Goal: Information Seeking & Learning: Learn about a topic

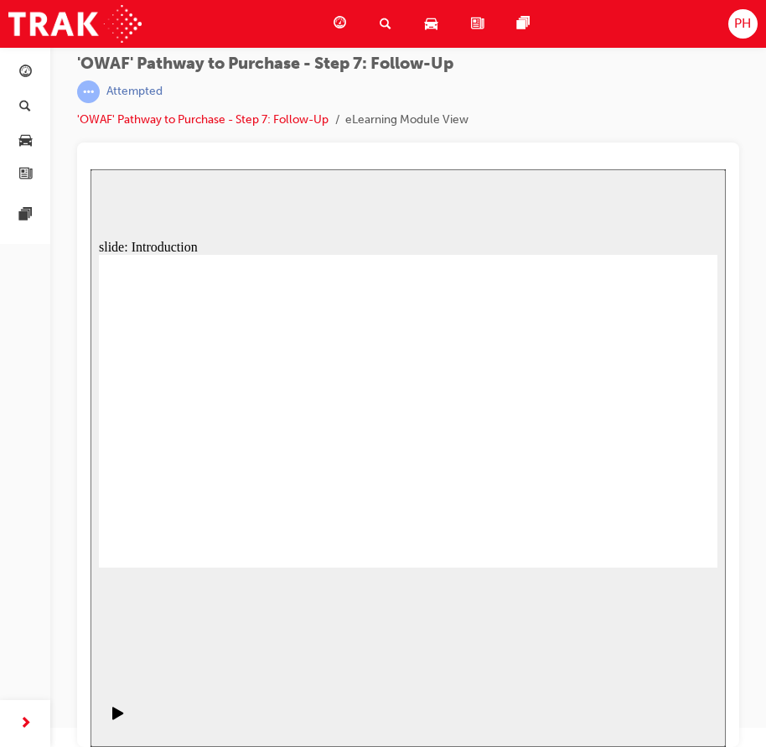
drag, startPoint x: 694, startPoint y: 548, endPoint x: 658, endPoint y: 542, distance: 36.5
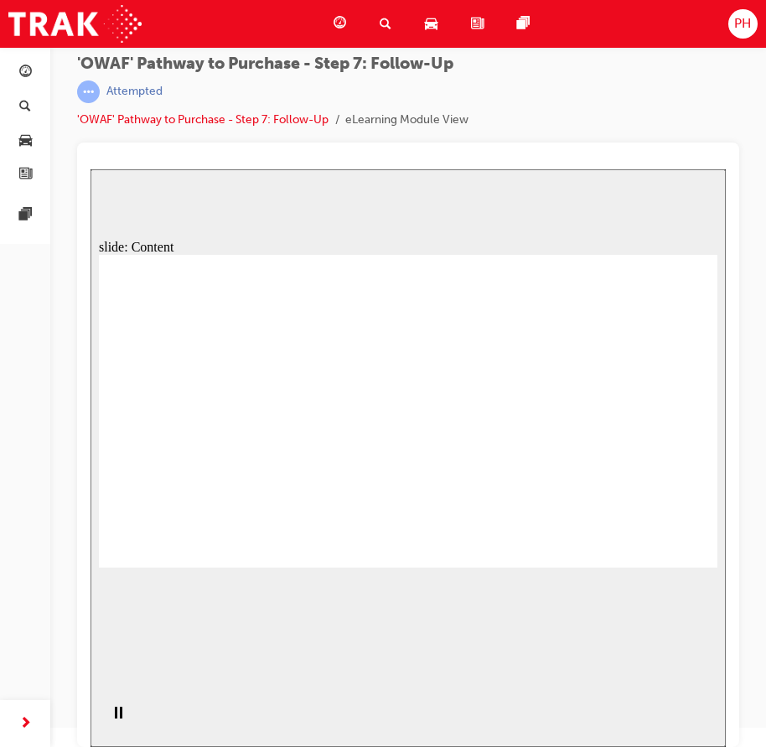
drag, startPoint x: 643, startPoint y: 536, endPoint x: 648, endPoint y: 546, distance: 11.3
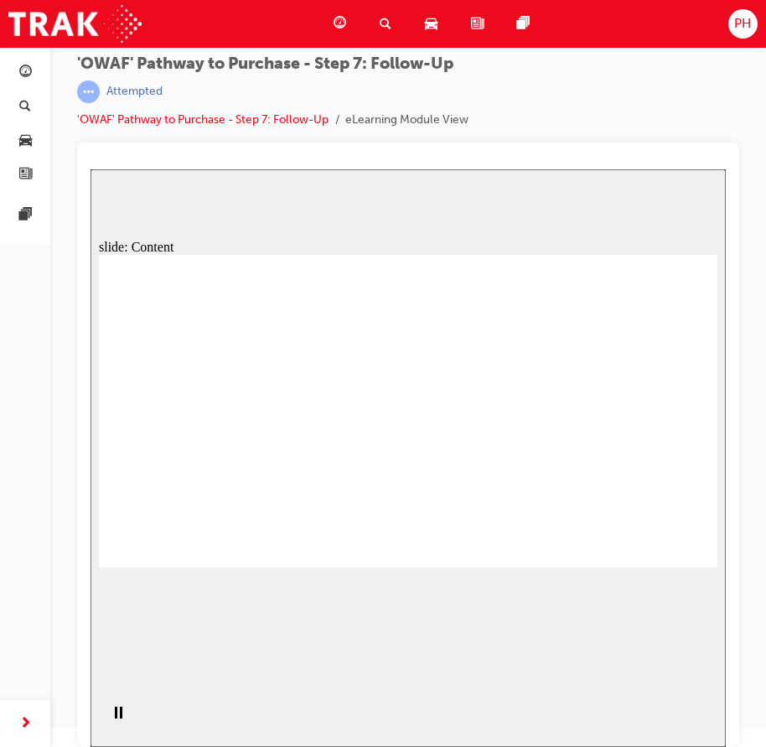
drag, startPoint x: 300, startPoint y: 407, endPoint x: 104, endPoint y: 456, distance: 202.4
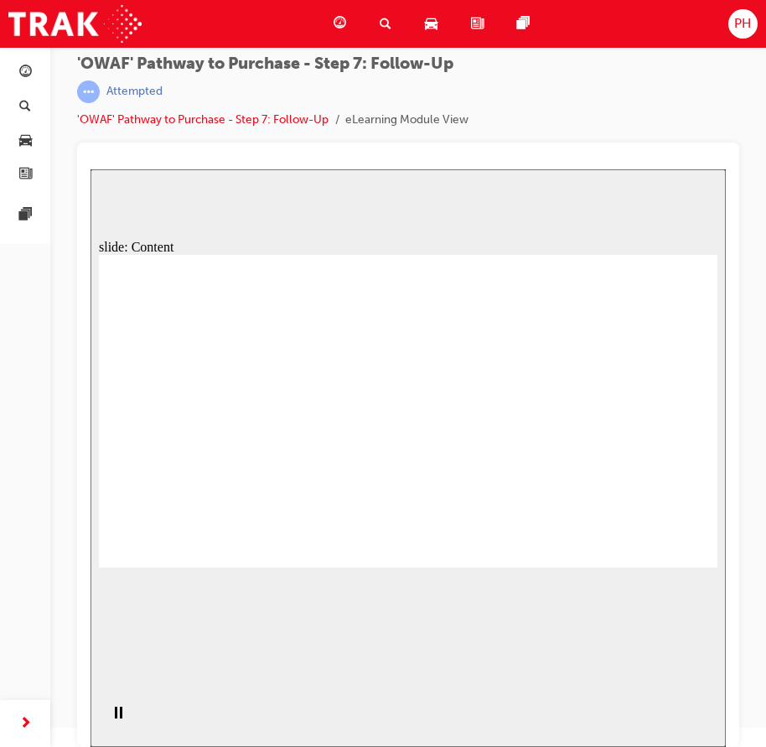
drag, startPoint x: 601, startPoint y: 419, endPoint x: 613, endPoint y: 417, distance: 12.0
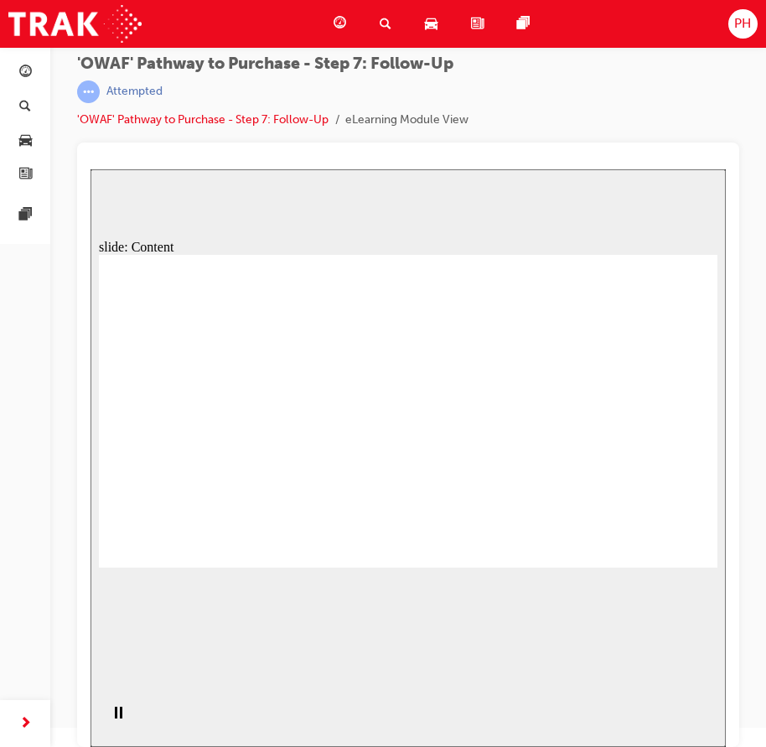
drag, startPoint x: 197, startPoint y: 466, endPoint x: 328, endPoint y: 493, distance: 133.5
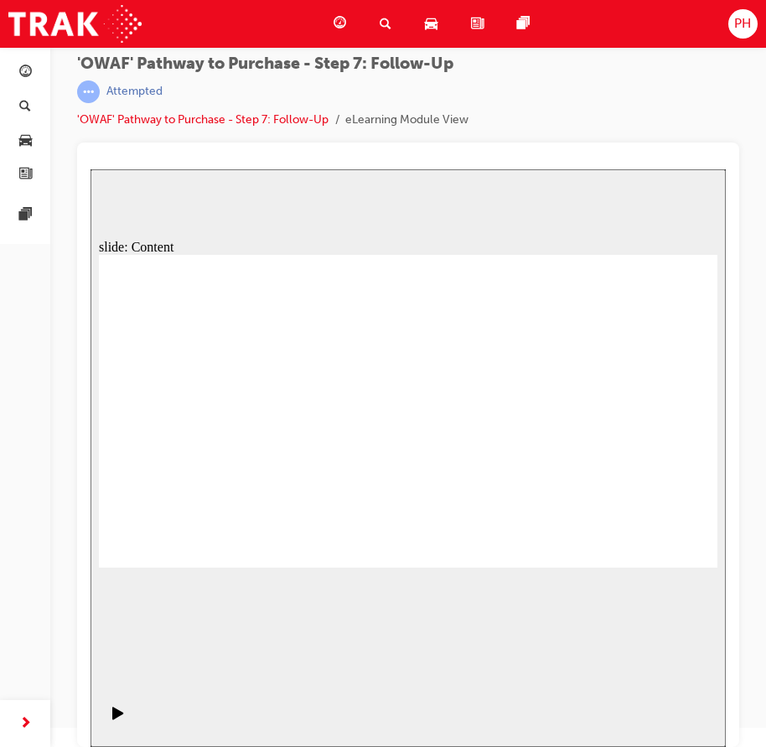
drag, startPoint x: 191, startPoint y: 464, endPoint x: 246, endPoint y: 475, distance: 55.8
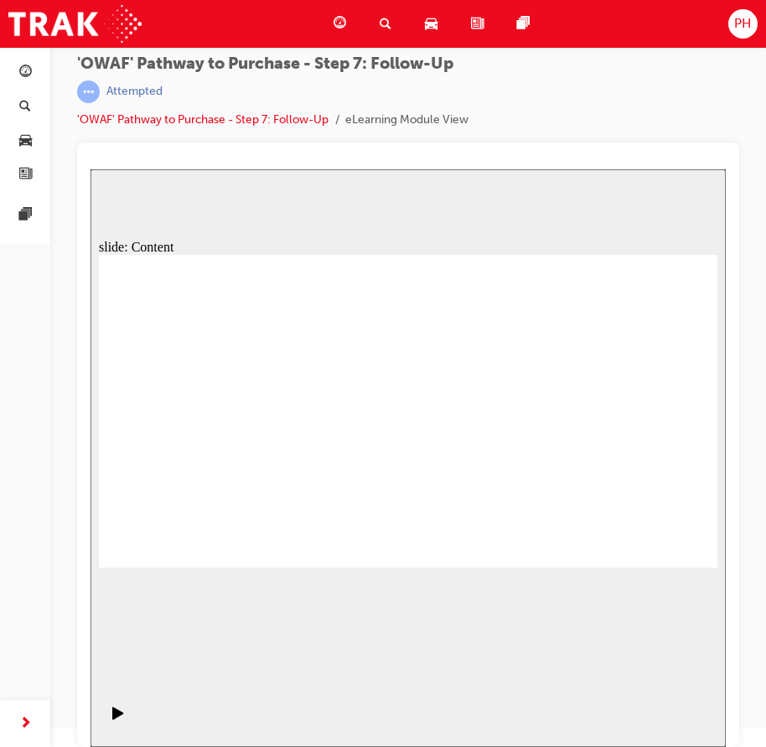
drag, startPoint x: 388, startPoint y: 501, endPoint x: 497, endPoint y: 502, distance: 109.0
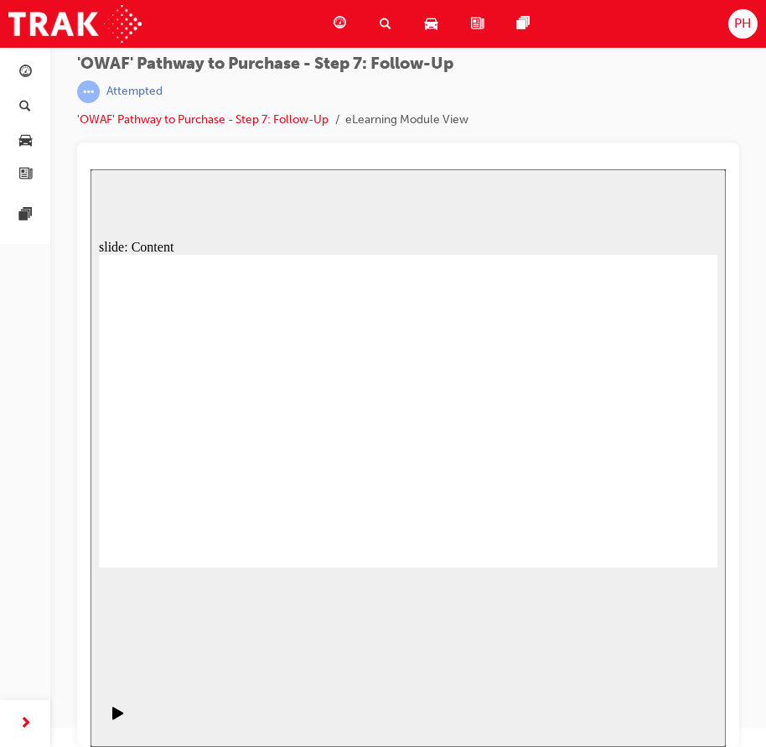
drag, startPoint x: 646, startPoint y: 496, endPoint x: 660, endPoint y: 540, distance: 46.7
drag, startPoint x: 678, startPoint y: 555, endPoint x: 677, endPoint y: 546, distance: 9.4
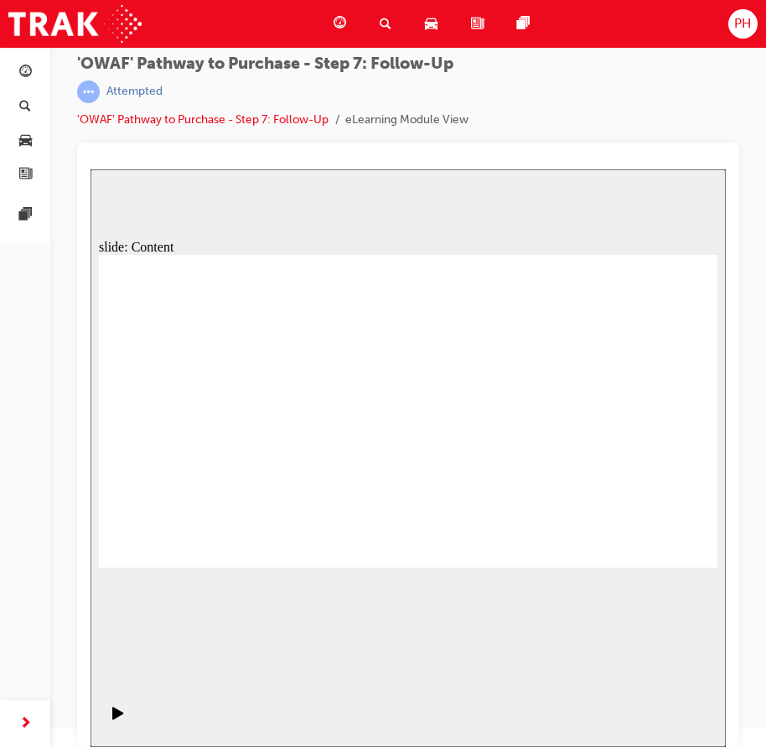
drag, startPoint x: 527, startPoint y: 474, endPoint x: 686, endPoint y: 480, distance: 158.6
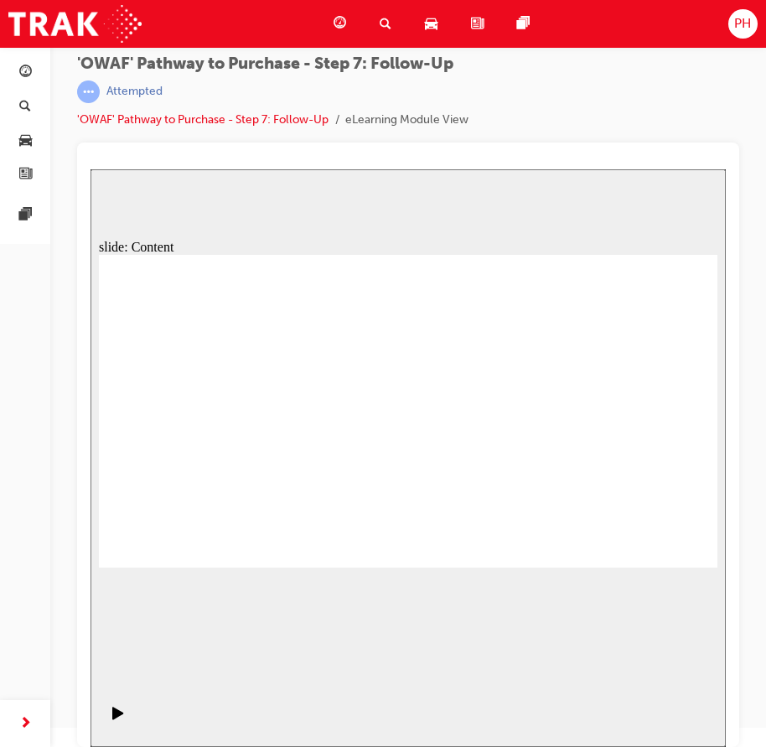
drag, startPoint x: 568, startPoint y: 276, endPoint x: 561, endPoint y: 330, distance: 54.9
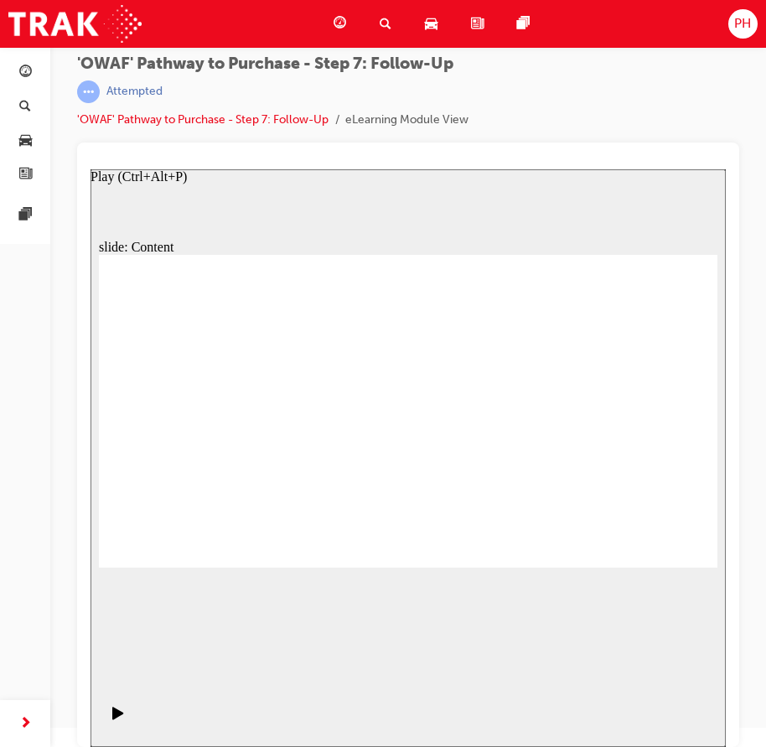
click at [112, 719] on icon "Play (Ctrl+Alt+P)" at bounding box center [117, 713] width 11 height 13
drag, startPoint x: 356, startPoint y: 311, endPoint x: 363, endPoint y: 296, distance: 16.9
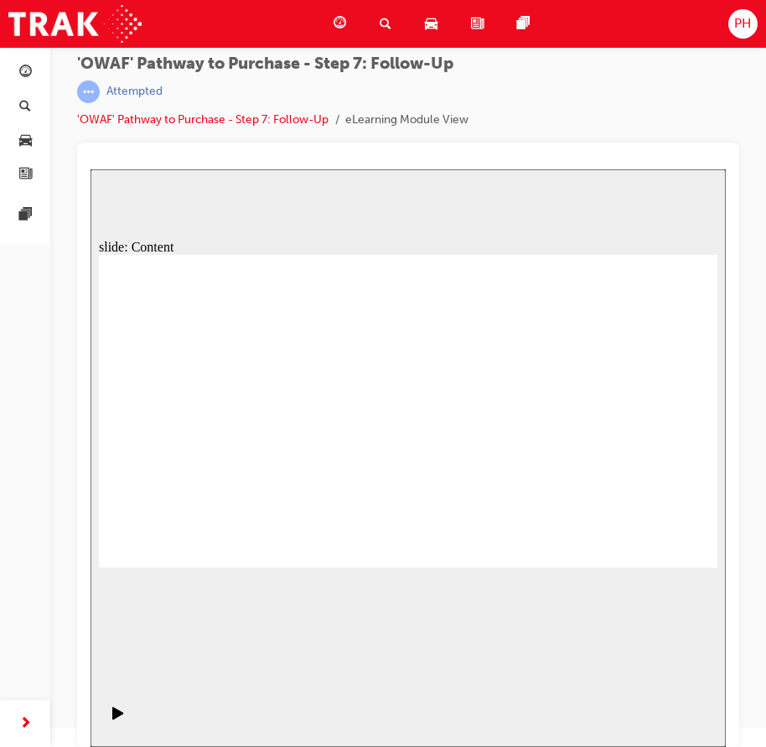
drag, startPoint x: 674, startPoint y: 539, endPoint x: 672, endPoint y: 548, distance: 9.6
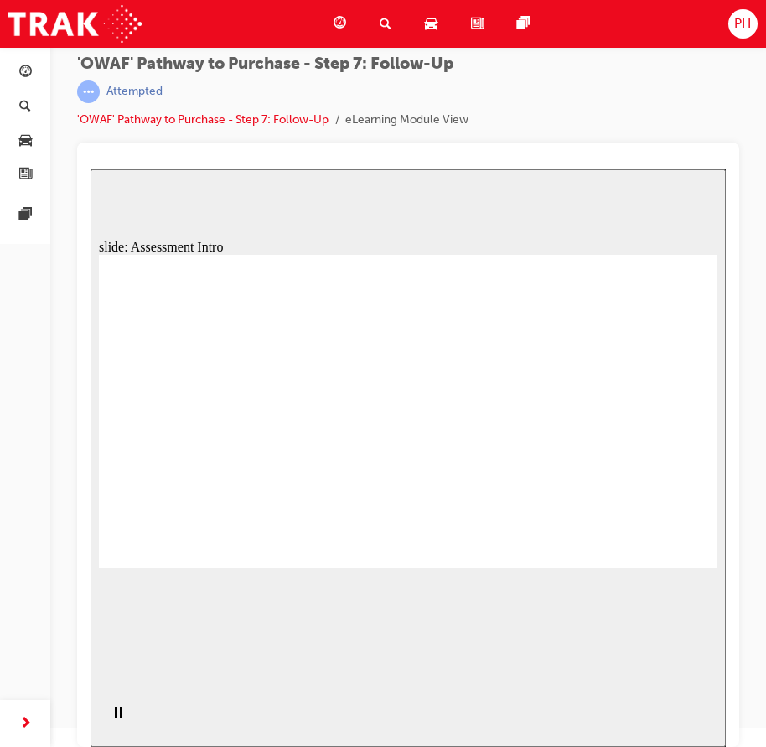
radio input "true"
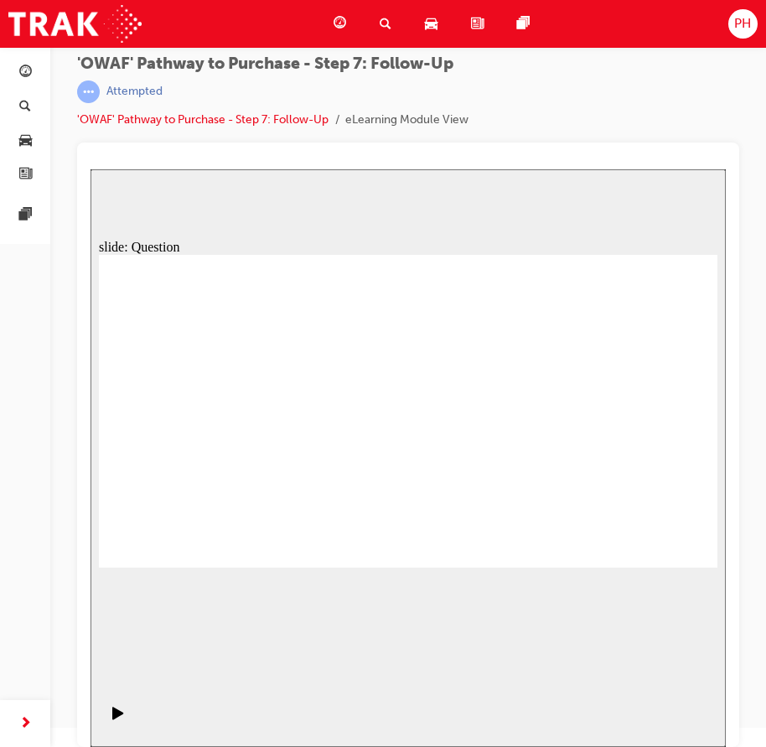
radio input "true"
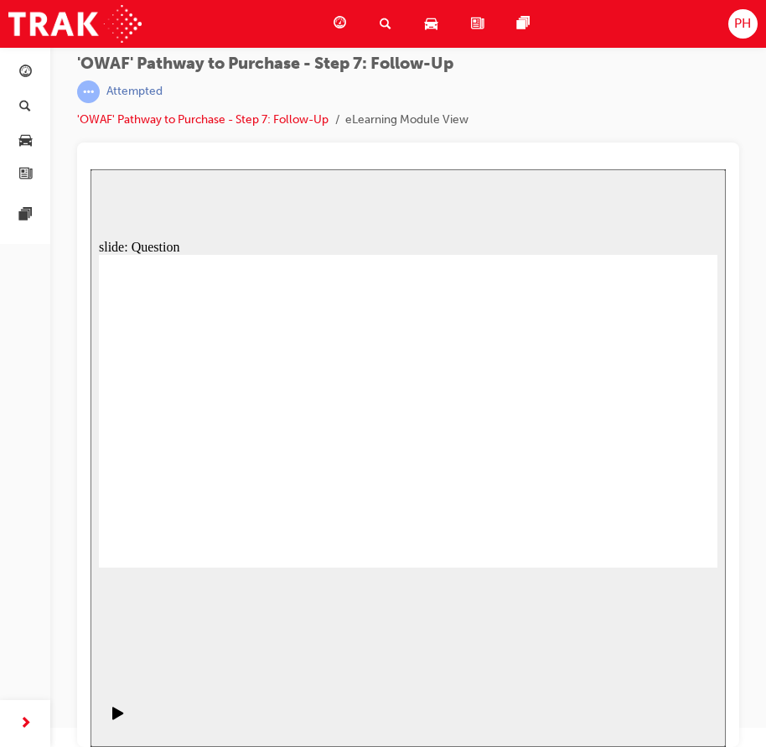
drag, startPoint x: 321, startPoint y: 499, endPoint x: 431, endPoint y: 379, distance: 162.6
drag, startPoint x: 394, startPoint y: 525, endPoint x: 253, endPoint y: 407, distance: 183.9
drag, startPoint x: 525, startPoint y: 495, endPoint x: 309, endPoint y: 441, distance: 222.9
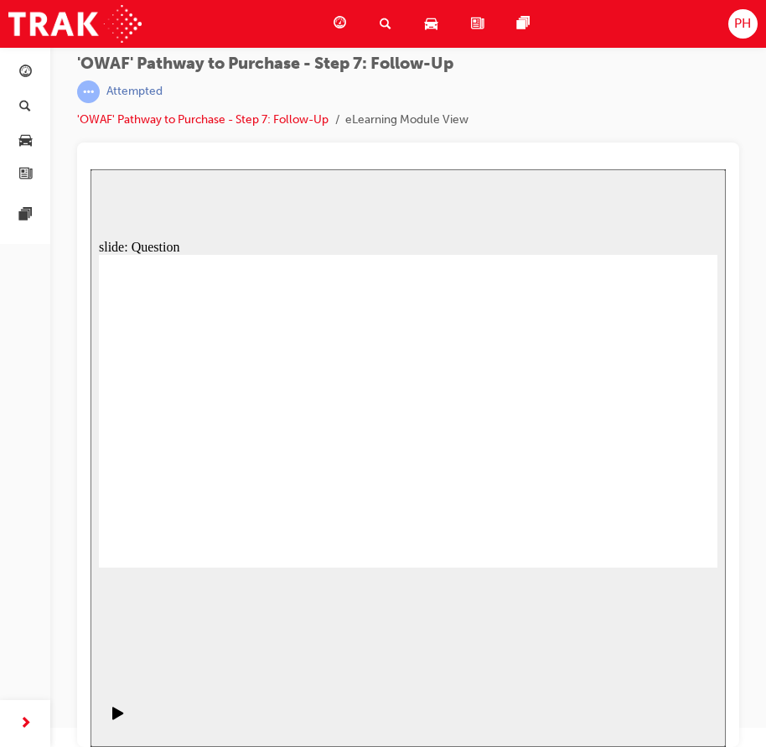
radio input "true"
drag, startPoint x: 640, startPoint y: 538, endPoint x: 646, endPoint y: 548, distance: 10.9
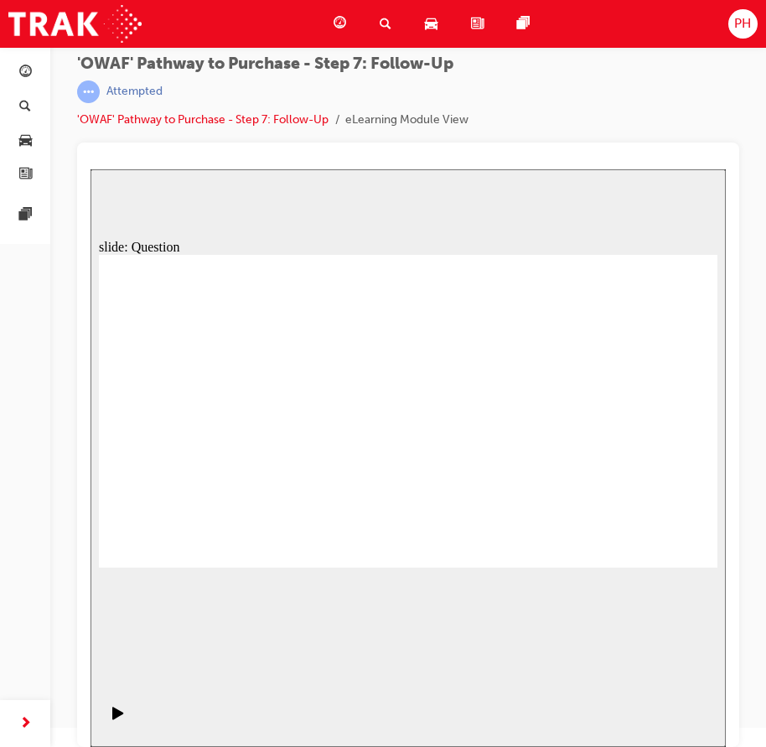
radio input "false"
radio input "true"
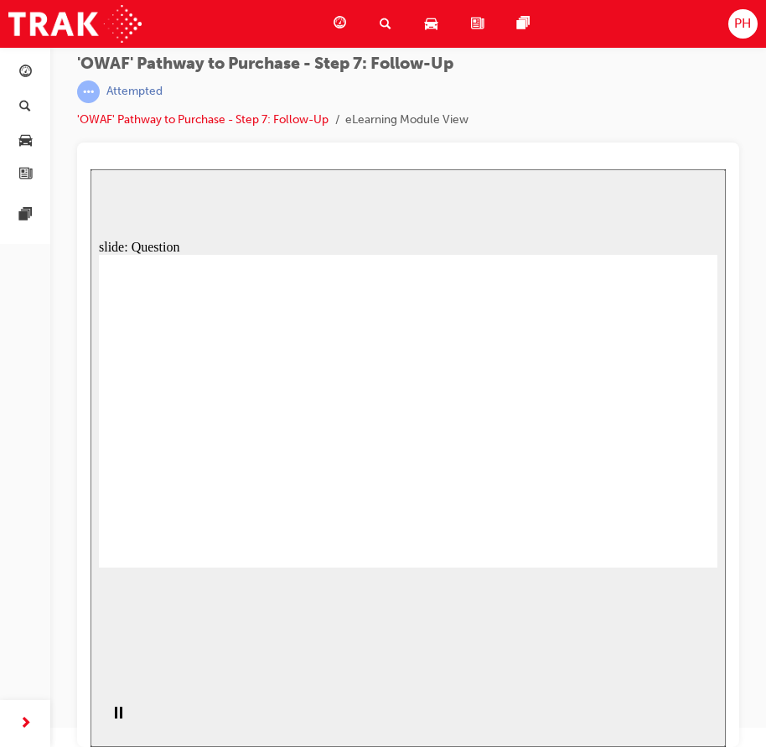
radio input "false"
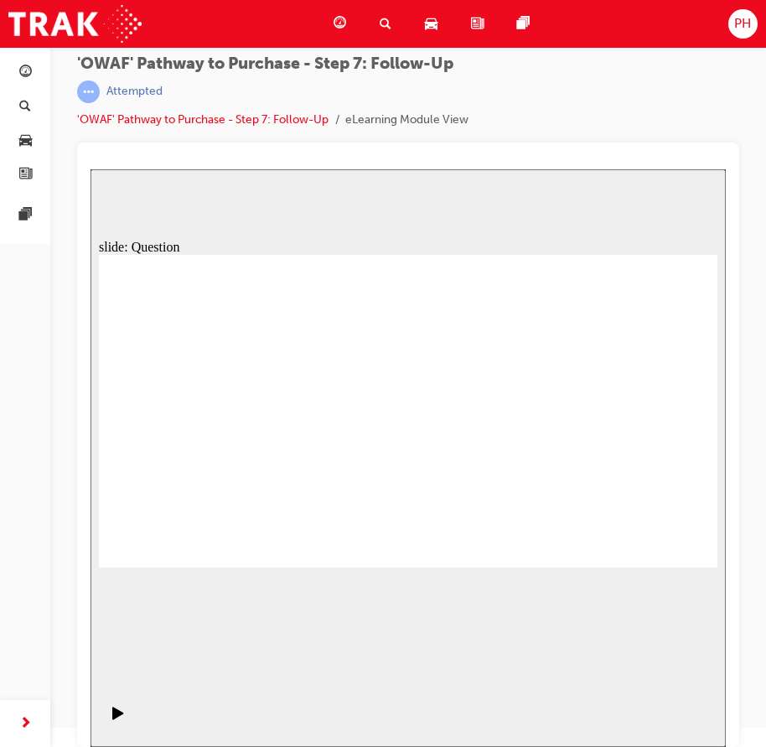
radio input "true"
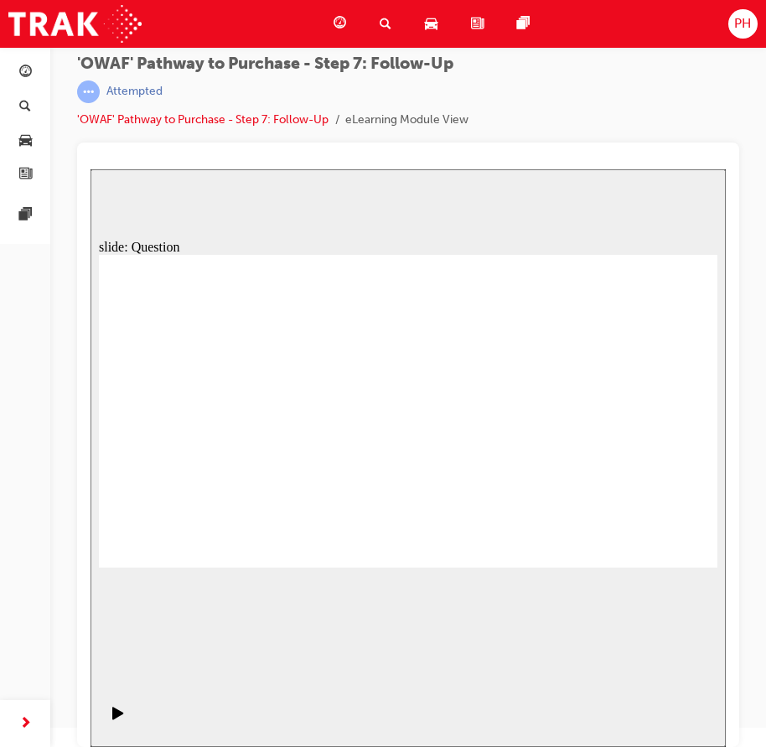
radio input "false"
radio input "true"
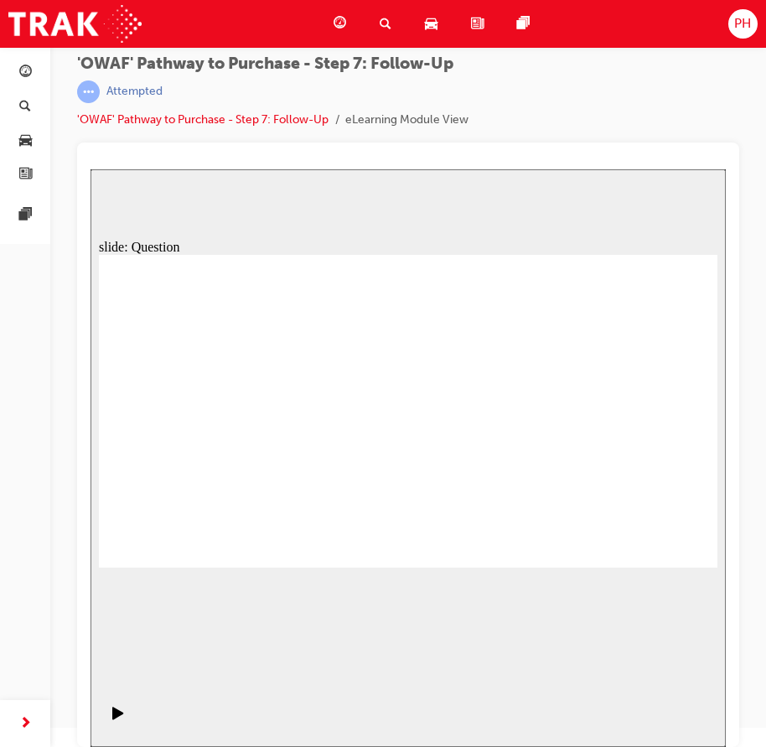
radio input "false"
radio input "true"
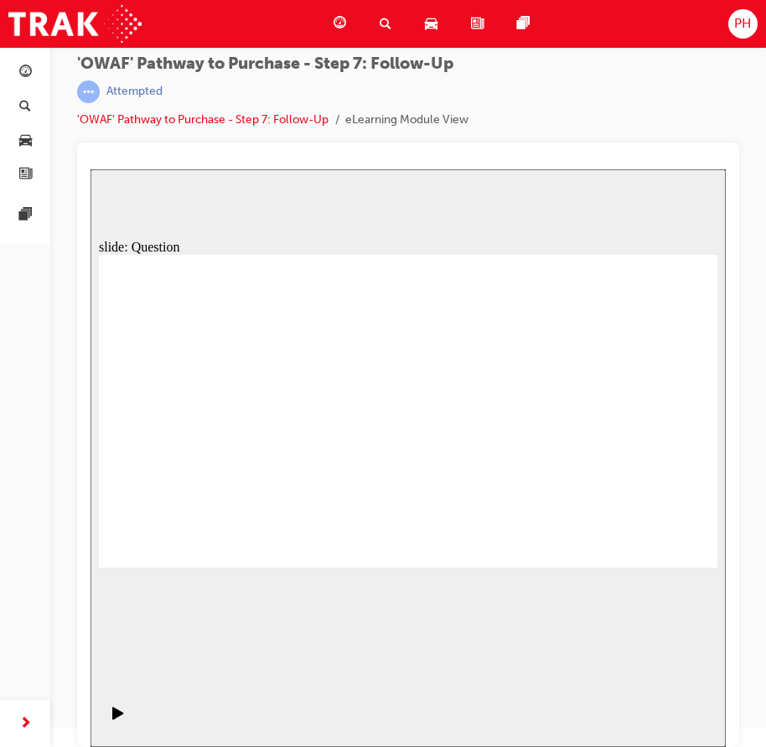
drag, startPoint x: 314, startPoint y: 494, endPoint x: 399, endPoint y: 370, distance: 150.7
drag, startPoint x: 409, startPoint y: 527, endPoint x: 273, endPoint y: 404, distance: 183.5
drag, startPoint x: 507, startPoint y: 523, endPoint x: 287, endPoint y: 440, distance: 235.6
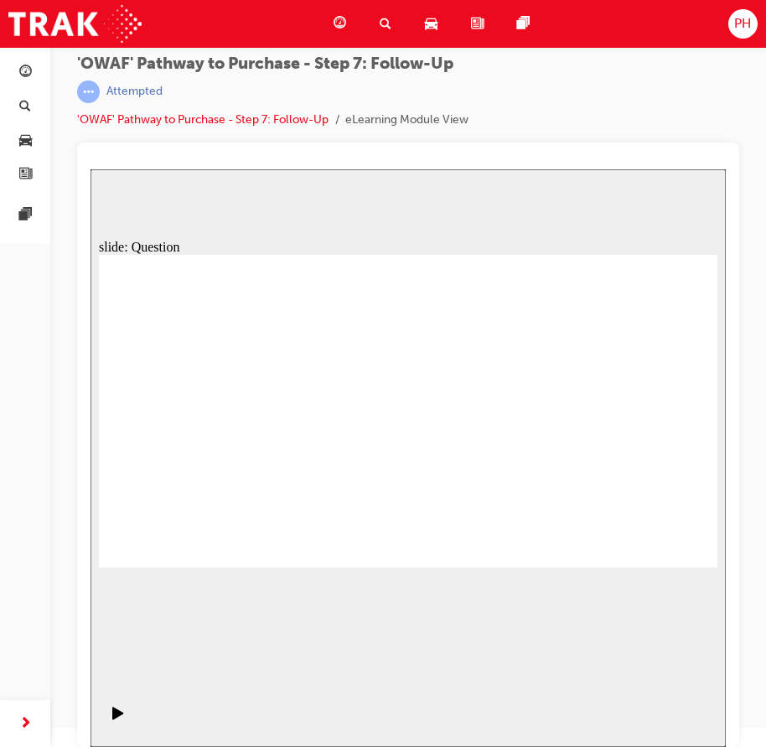
drag, startPoint x: 294, startPoint y: 434, endPoint x: 537, endPoint y: 553, distance: 270.4
drag, startPoint x: 524, startPoint y: 495, endPoint x: 295, endPoint y: 436, distance: 236.3
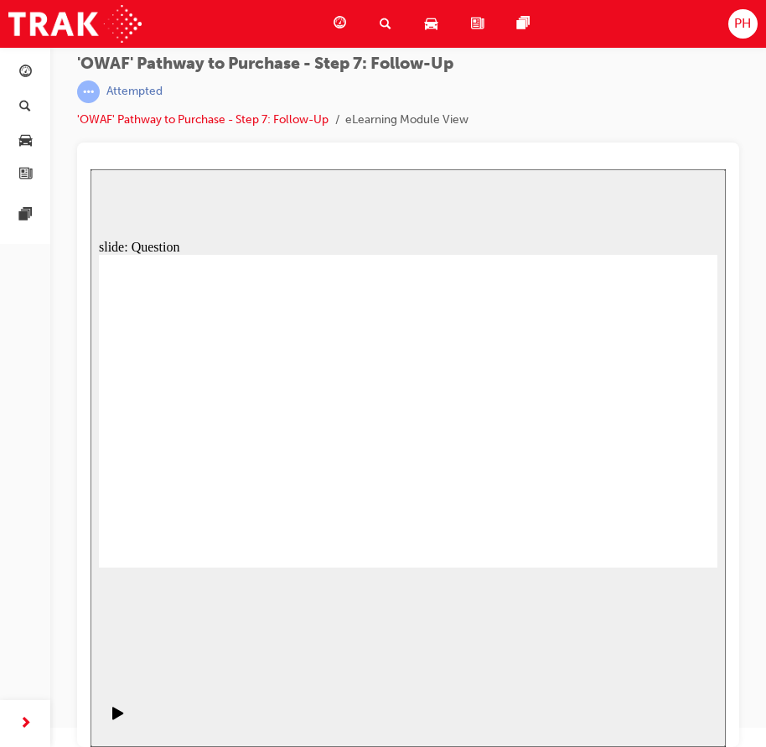
radio input "true"
drag, startPoint x: 433, startPoint y: 410, endPoint x: 435, endPoint y: 424, distance: 14.5
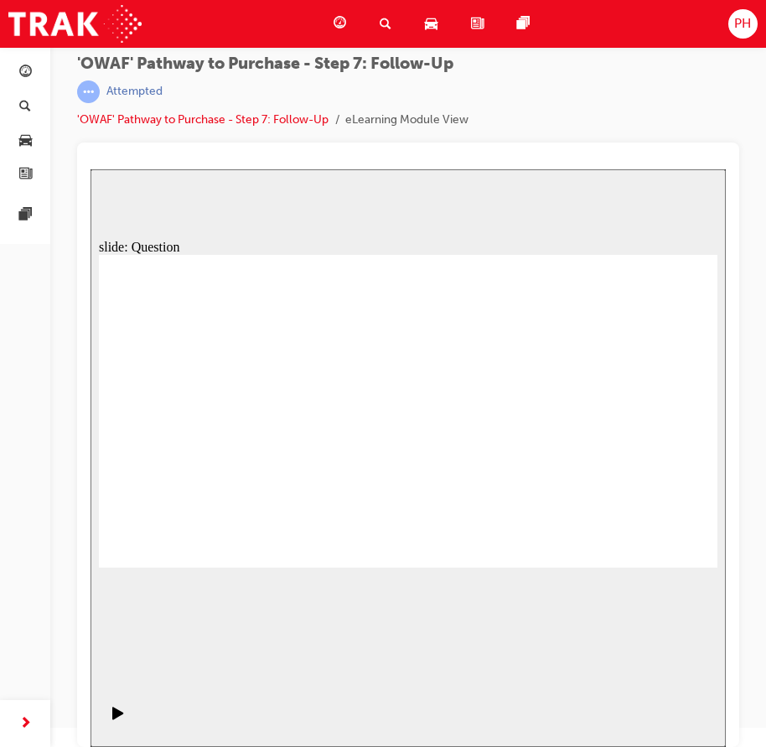
radio input "true"
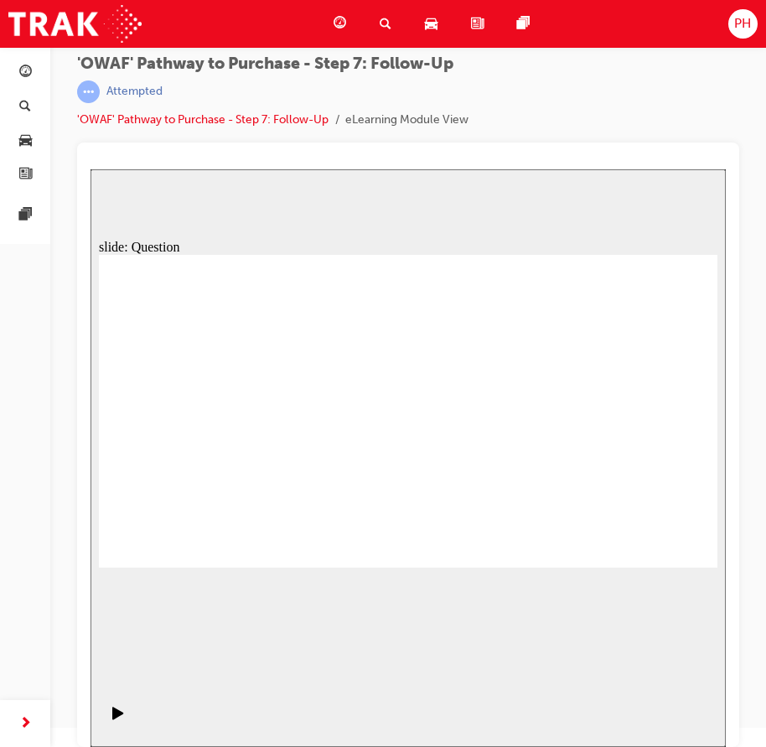
radio input "true"
drag, startPoint x: 667, startPoint y: 537, endPoint x: 664, endPoint y: 549, distance: 12.8
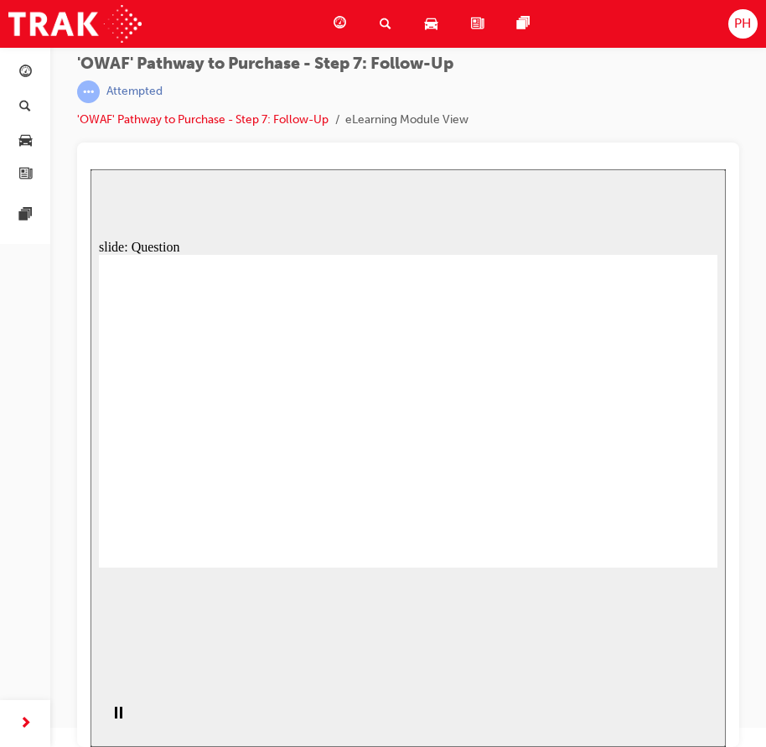
radio input "true"
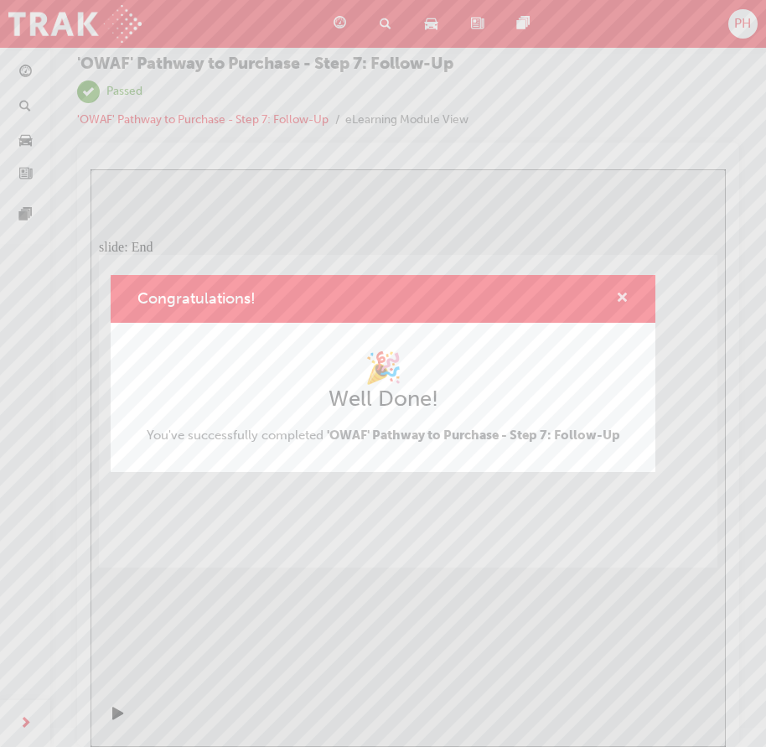
click at [624, 298] on span "cross-icon" at bounding box center [622, 299] width 13 height 15
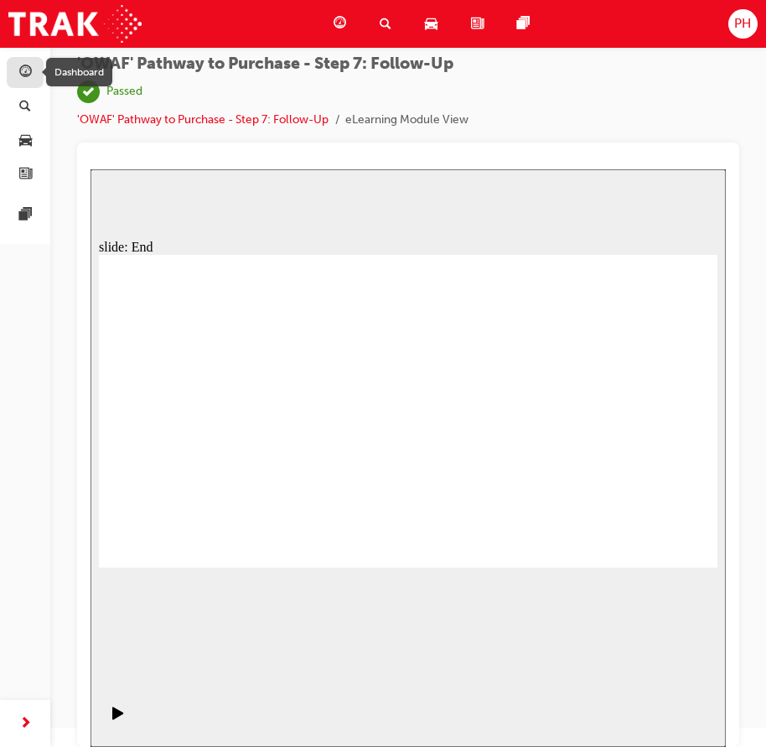
click at [19, 69] on span "guage-icon" at bounding box center [25, 72] width 13 height 15
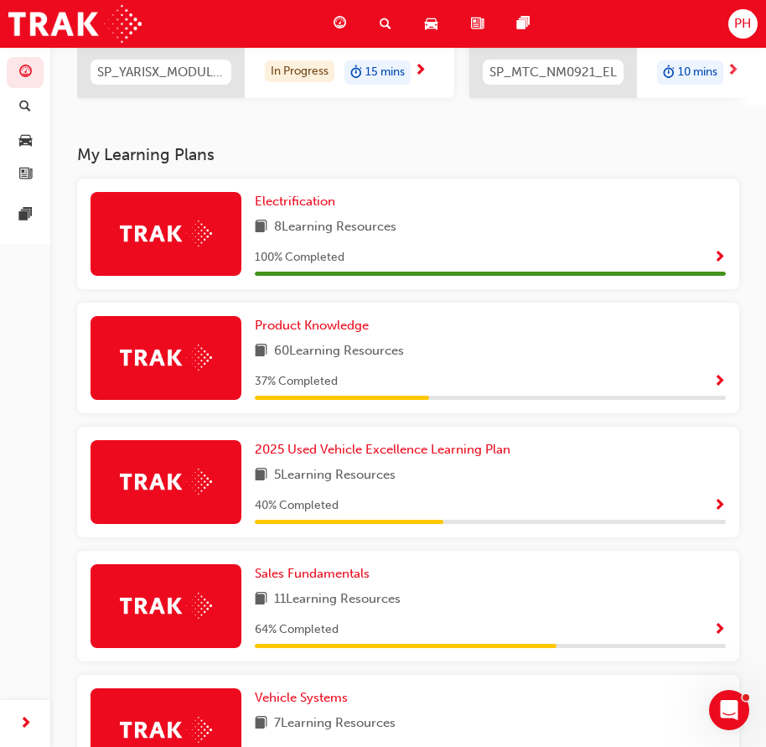
scroll to position [252, 0]
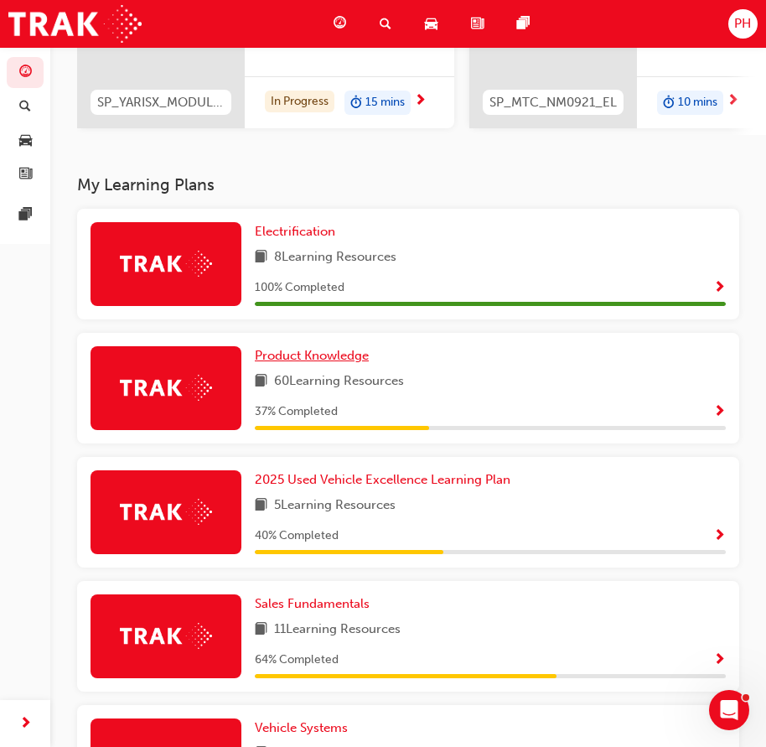
click at [314, 362] on span "Product Knowledge" at bounding box center [312, 355] width 114 height 15
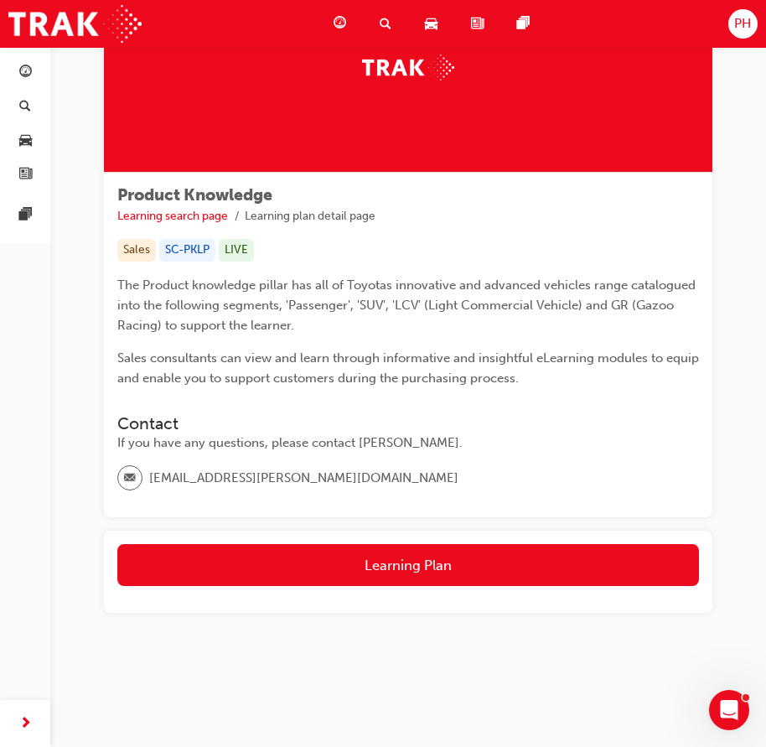
scroll to position [126, 0]
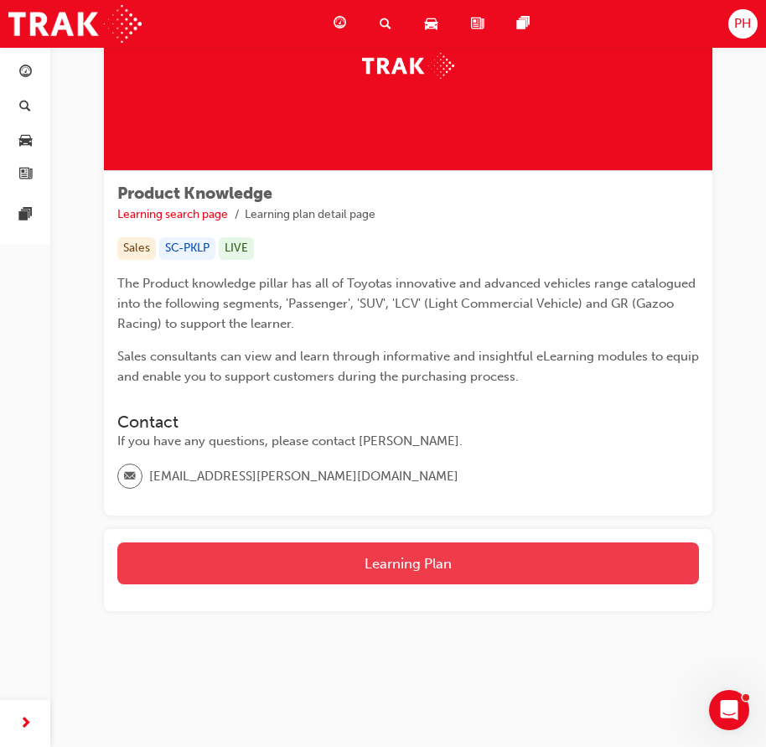
click at [352, 566] on button "Learning Plan" at bounding box center [408, 564] width 582 height 42
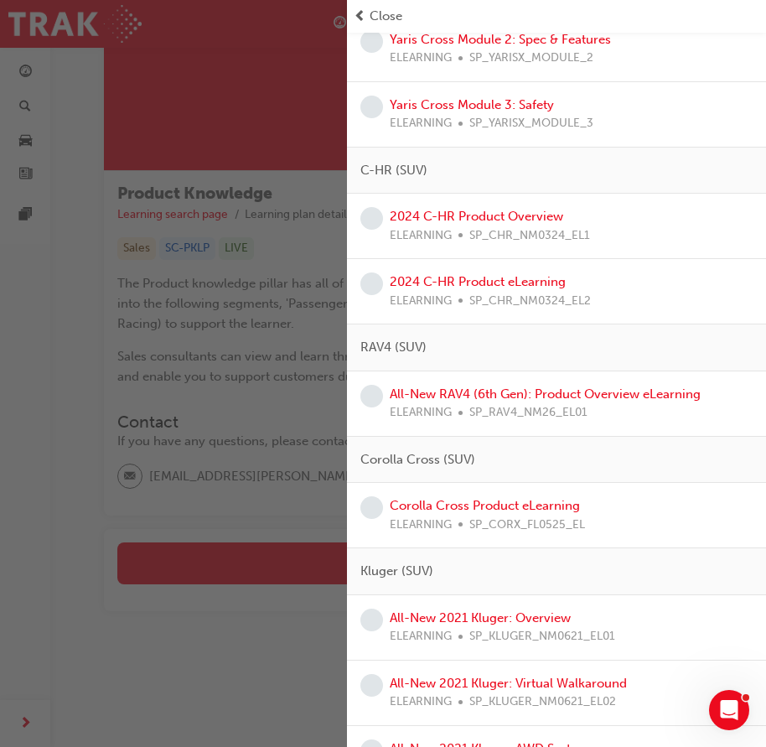
scroll to position [503, 0]
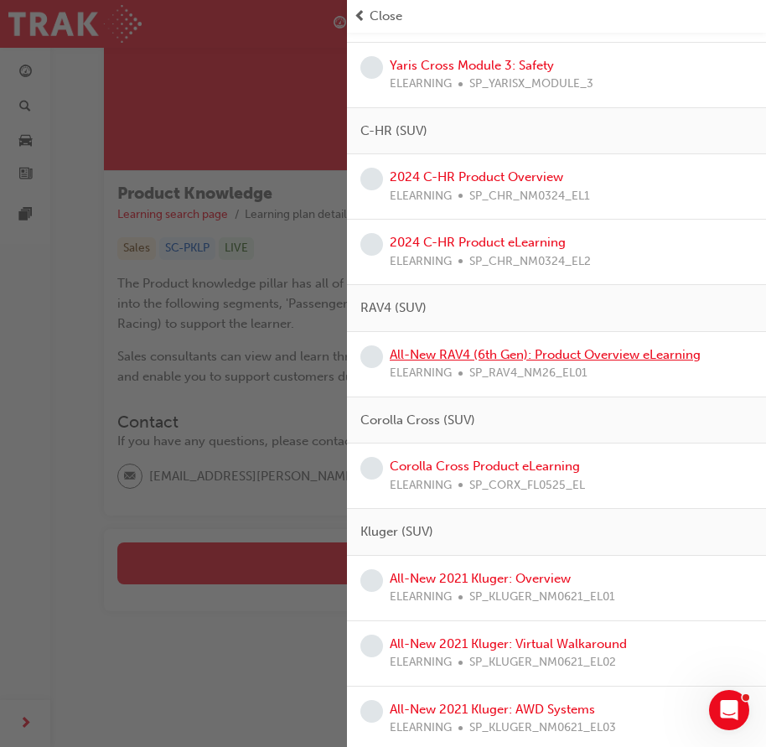
click at [514, 354] on link "All-New RAV4 (6th Gen): Product Overview eLearning" at bounding box center [545, 354] width 311 height 15
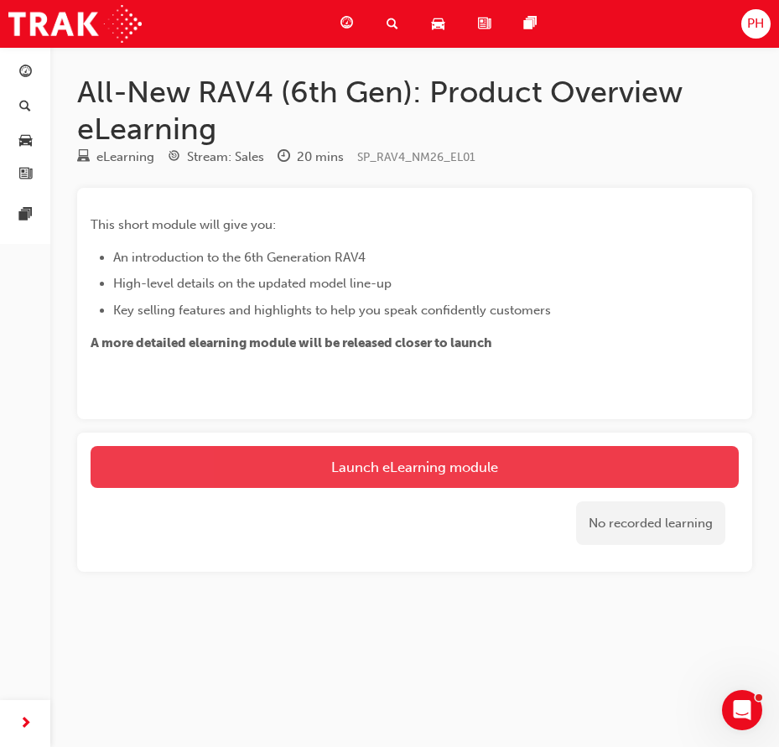
click at [292, 470] on link "Launch eLearning module" at bounding box center [415, 467] width 648 height 42
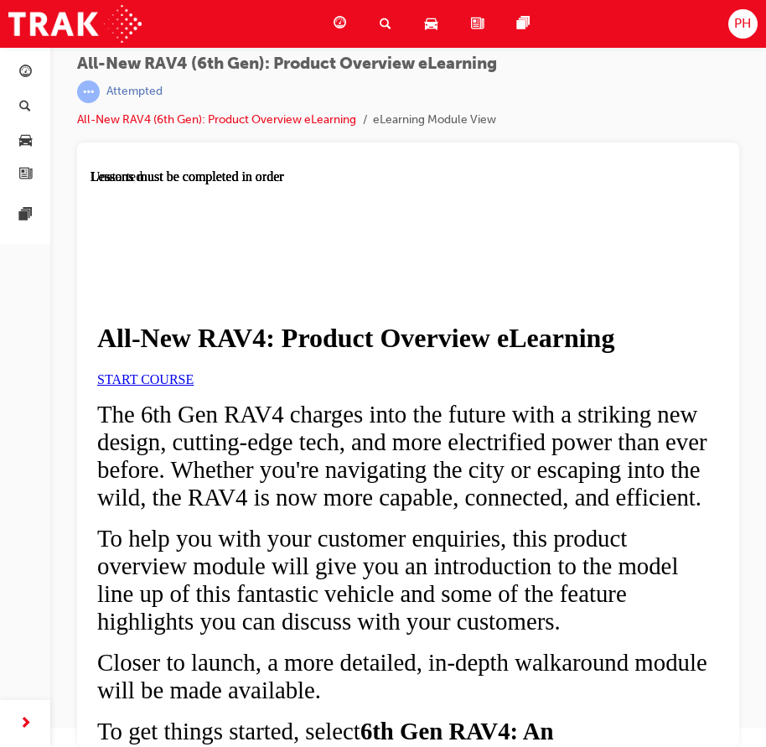
scroll to position [712, 0]
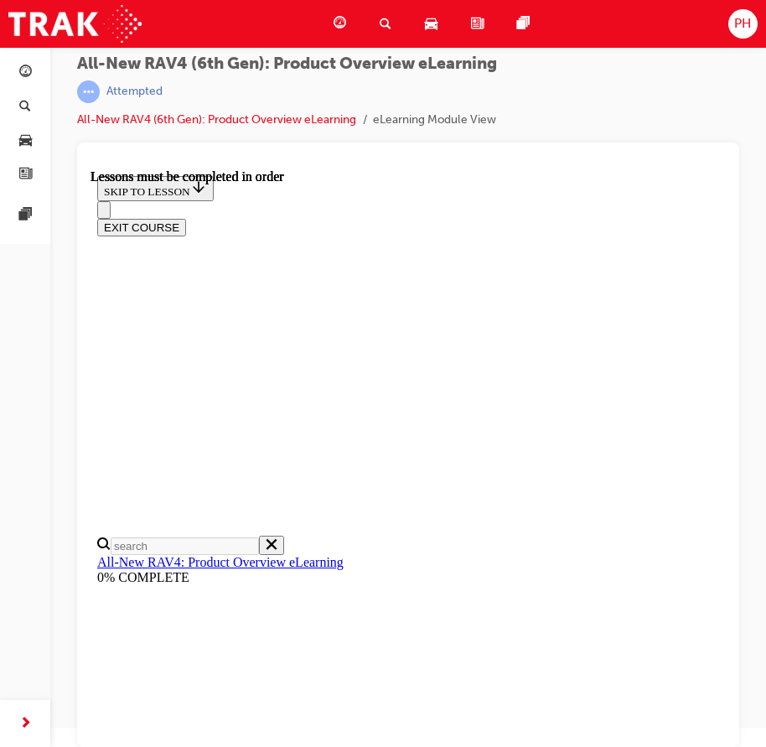
scroll to position [1677, 0]
